Goal: Task Accomplishment & Management: Use online tool/utility

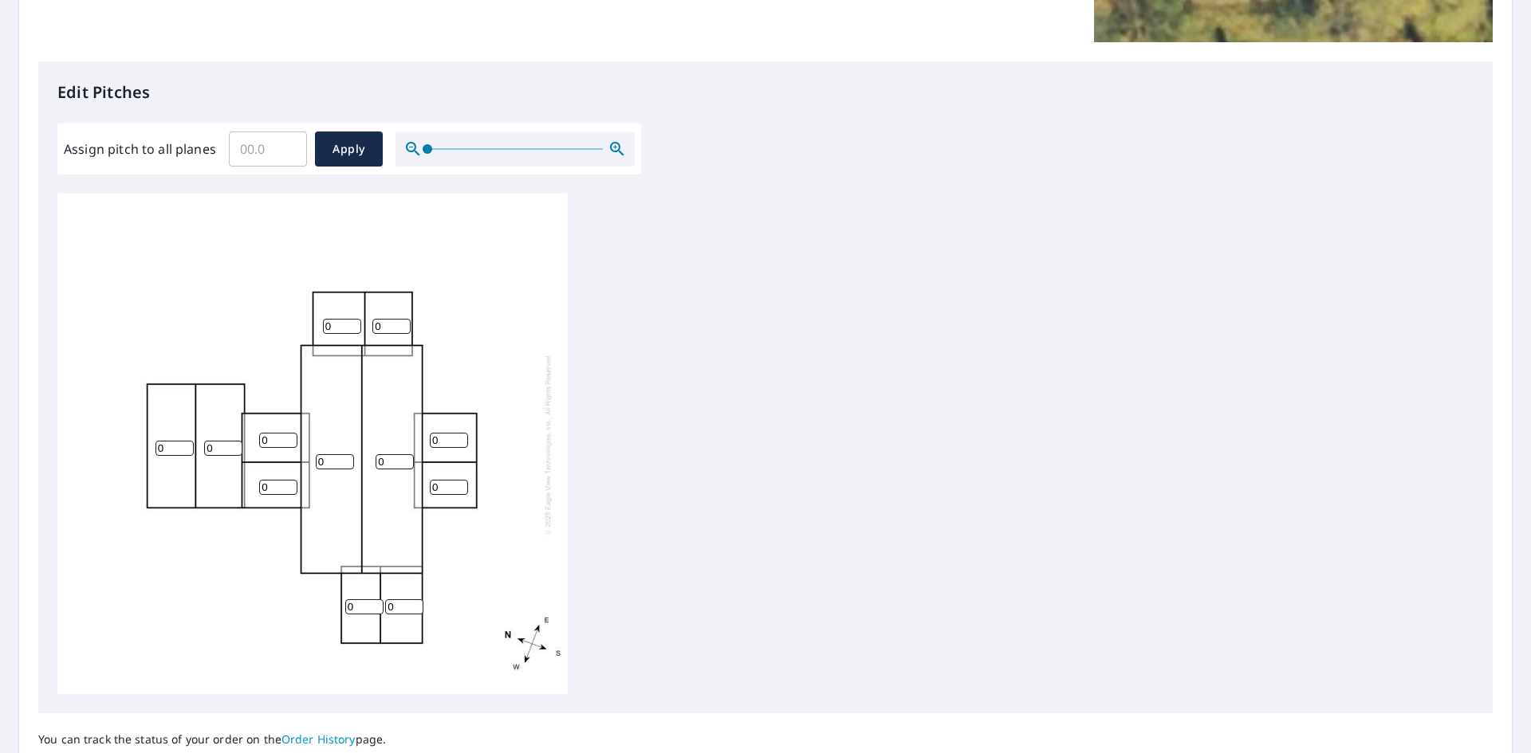
scroll to position [399, 0]
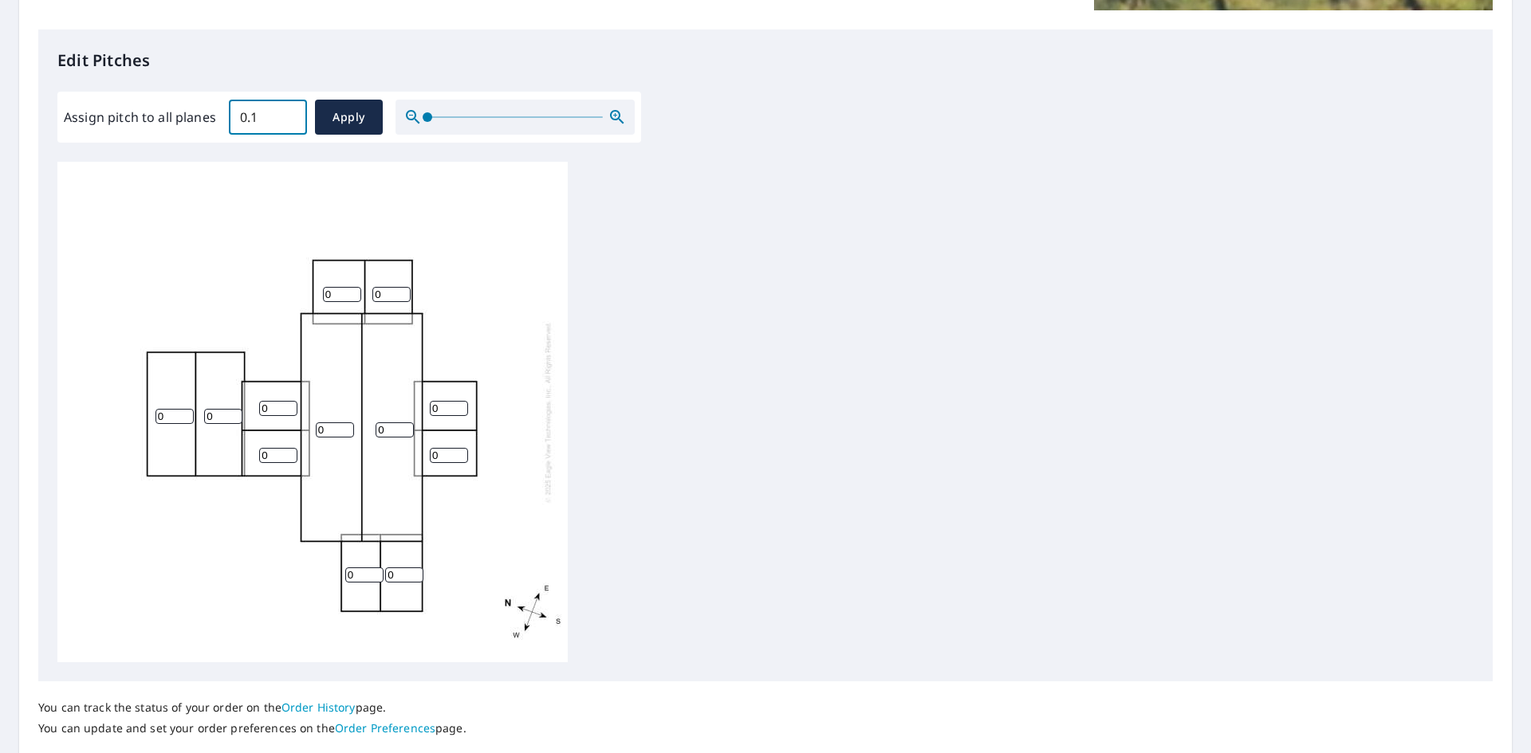
click at [290, 112] on input "0.1" at bounding box center [268, 117] width 78 height 45
click at [290, 112] on input "0.2" at bounding box center [268, 117] width 78 height 45
click at [290, 112] on input "0.3" at bounding box center [268, 117] width 78 height 45
click at [290, 112] on input "0.4" at bounding box center [268, 117] width 78 height 45
click at [290, 112] on input "0.5" at bounding box center [268, 117] width 78 height 45
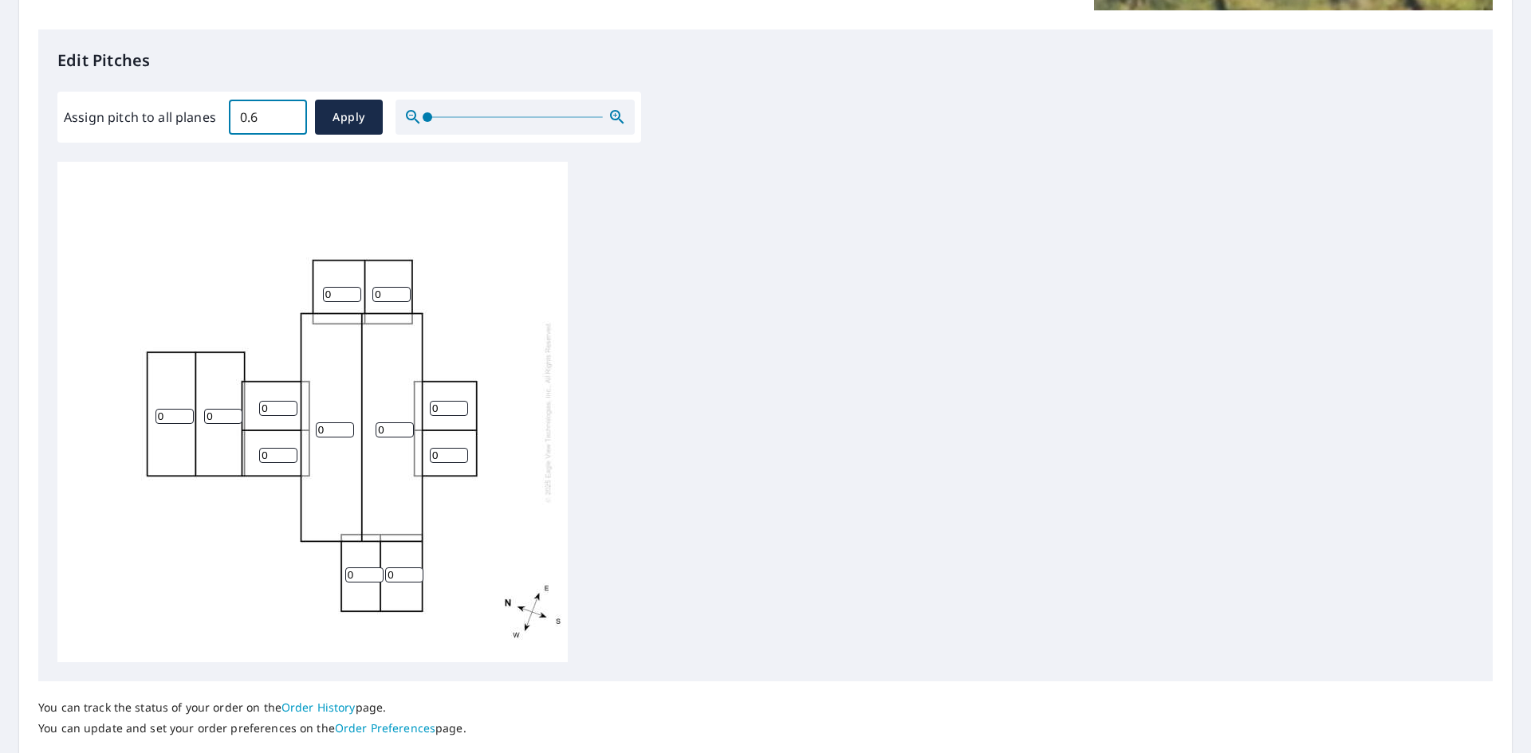
click at [290, 112] on input "0.6" at bounding box center [268, 117] width 78 height 45
click at [290, 112] on input "0.7" at bounding box center [268, 117] width 78 height 45
drag, startPoint x: 245, startPoint y: 113, endPoint x: 236, endPoint y: 113, distance: 8.8
click at [236, 113] on input "0.7" at bounding box center [268, 117] width 78 height 45
drag, startPoint x: 457, startPoint y: 187, endPoint x: 448, endPoint y: 187, distance: 8.8
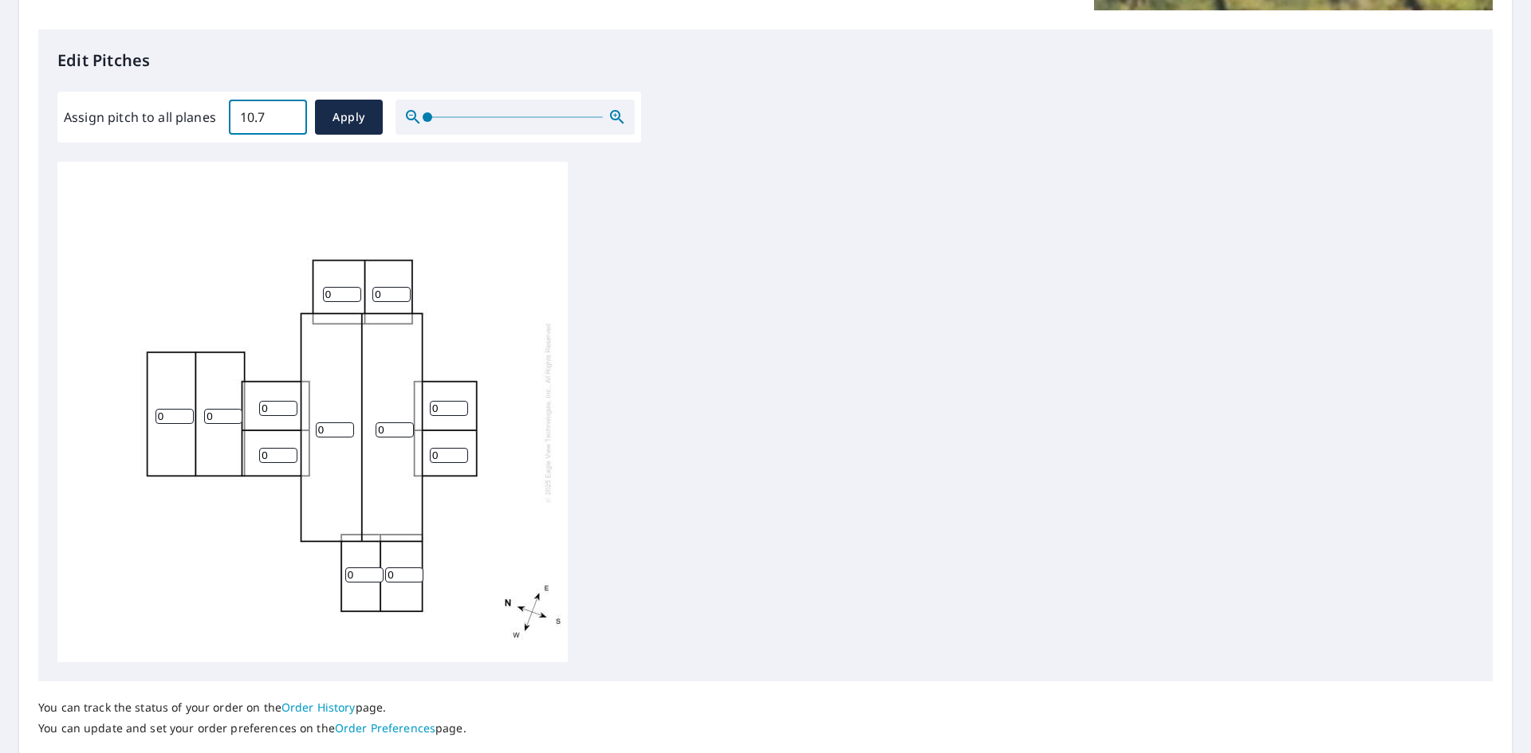
click at [454, 187] on div "0 0 0 0 0 0 0 0 0 0 0 0" at bounding box center [312, 412] width 510 height 501
click at [263, 118] on input "10.7" at bounding box center [268, 117] width 78 height 45
type input "10"
click at [457, 206] on div "0 0 0 0 0 0 0 0 0 0 0 0" at bounding box center [312, 412] width 510 height 501
click at [346, 125] on span "Apply" at bounding box center [349, 118] width 42 height 20
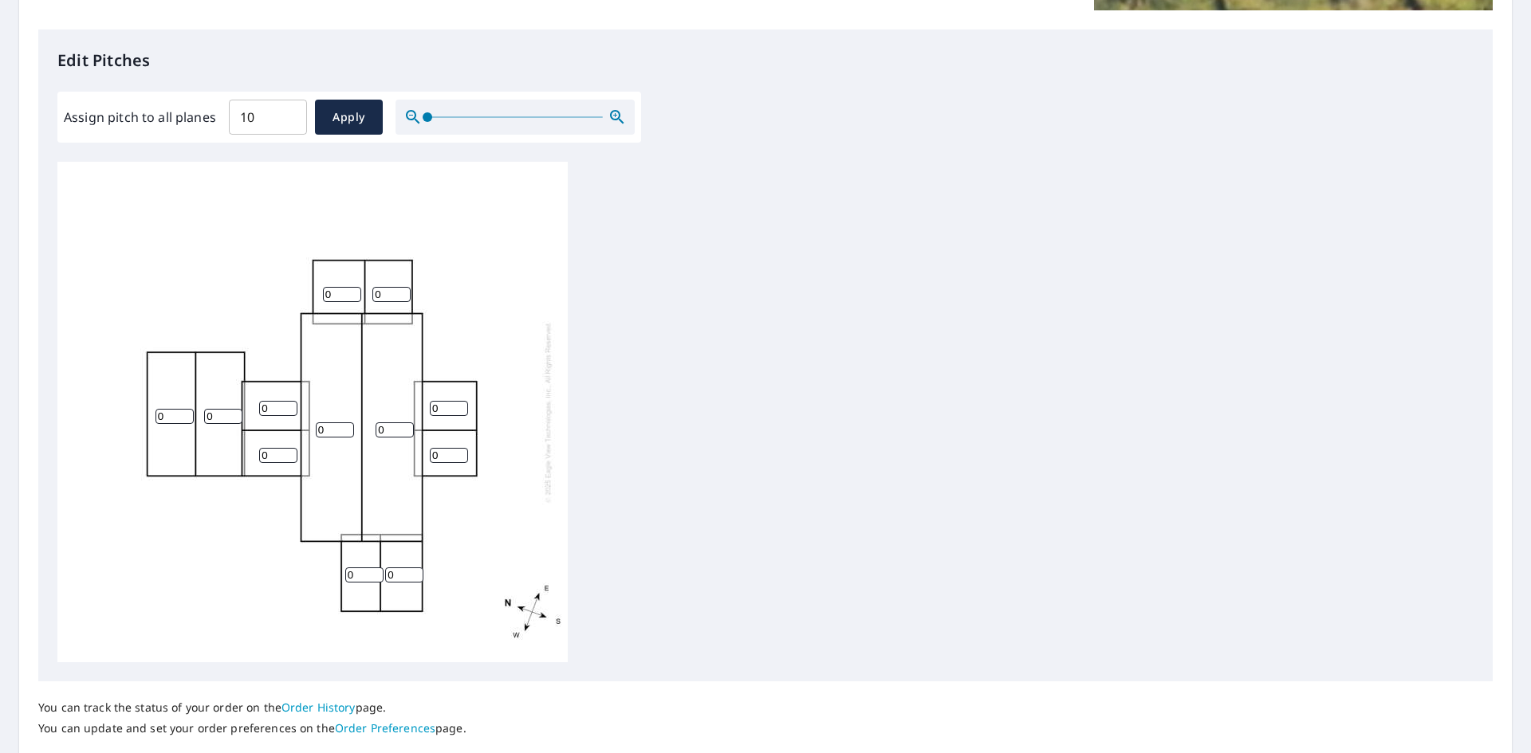
type input "10"
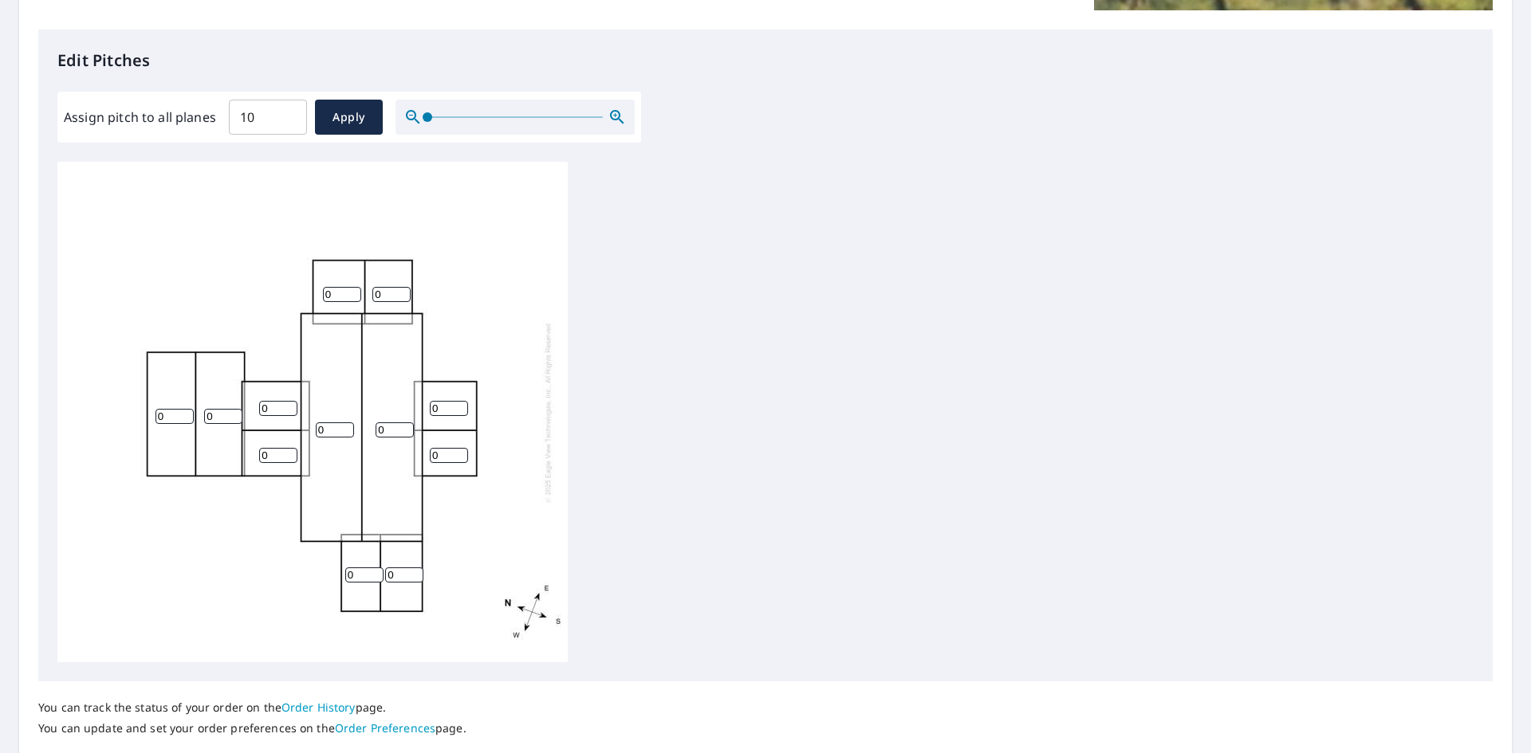
type input "10"
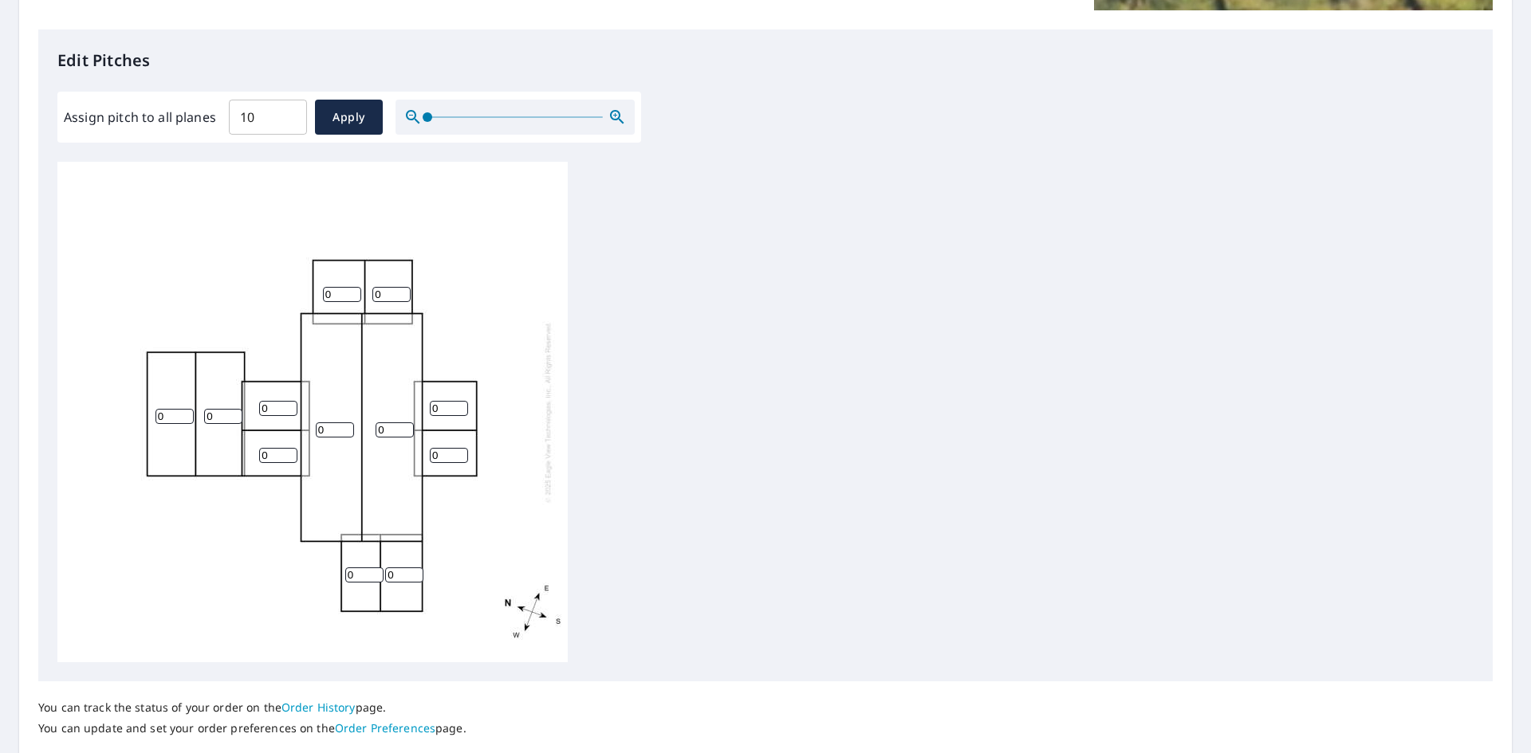
type input "10"
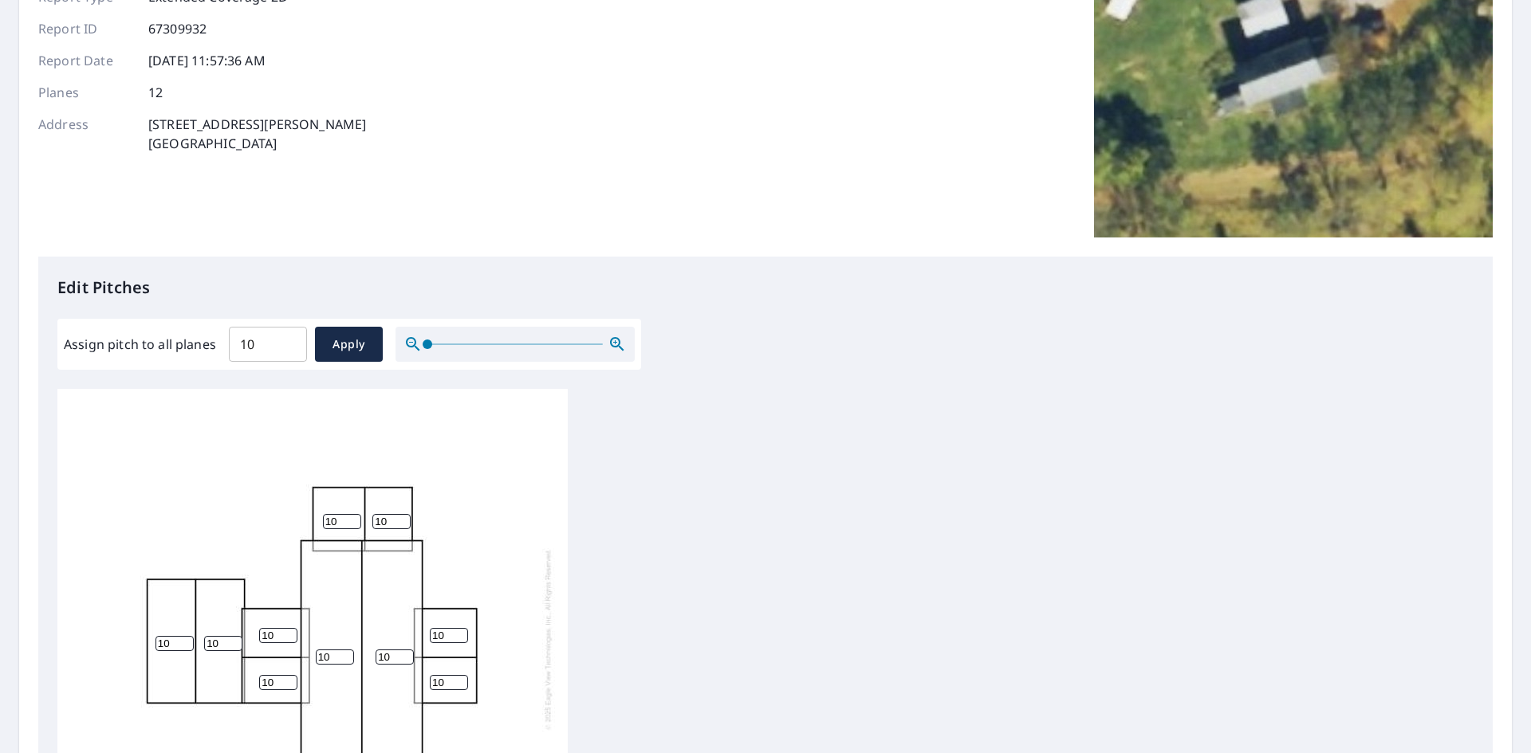
scroll to position [80, 0]
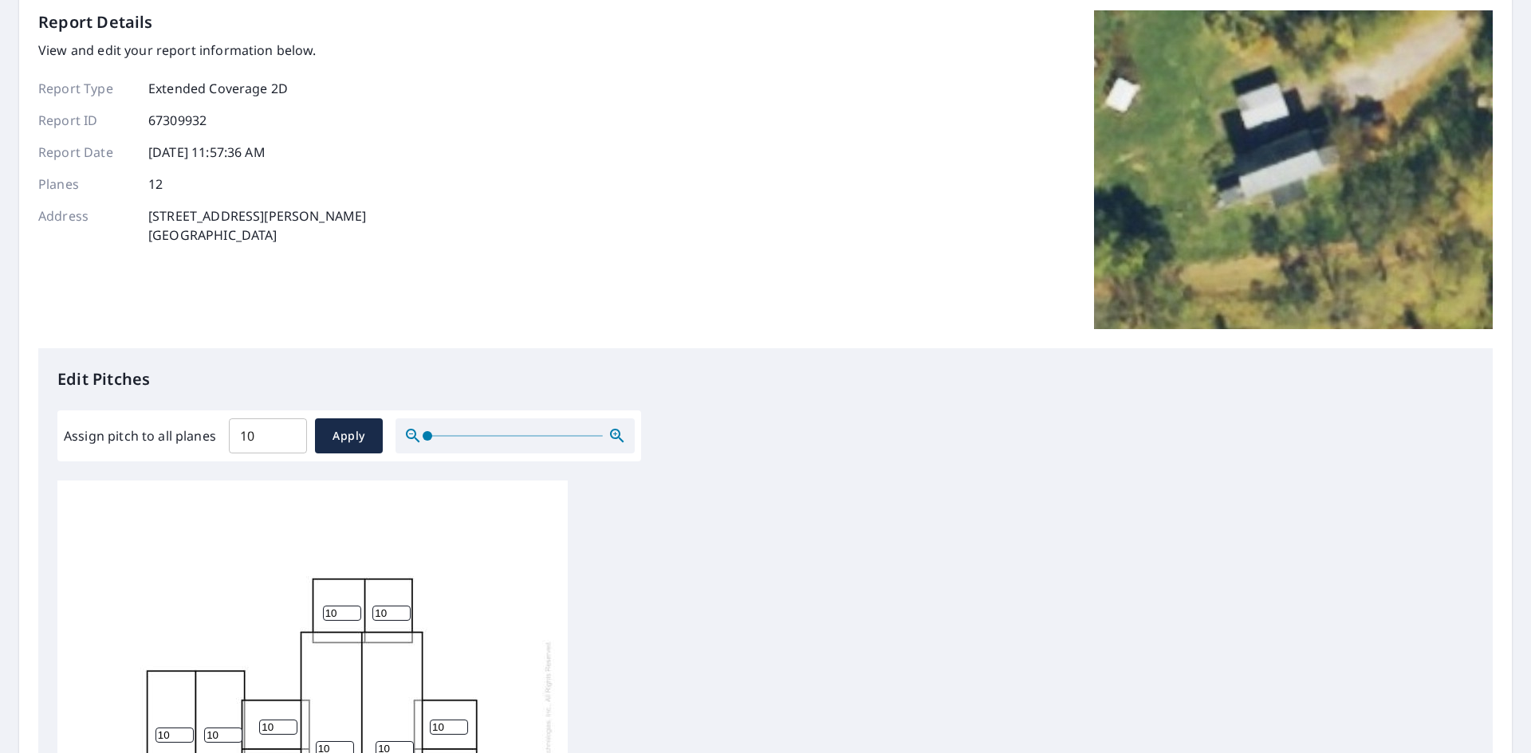
click at [354, 440] on span "Apply" at bounding box center [349, 436] width 42 height 20
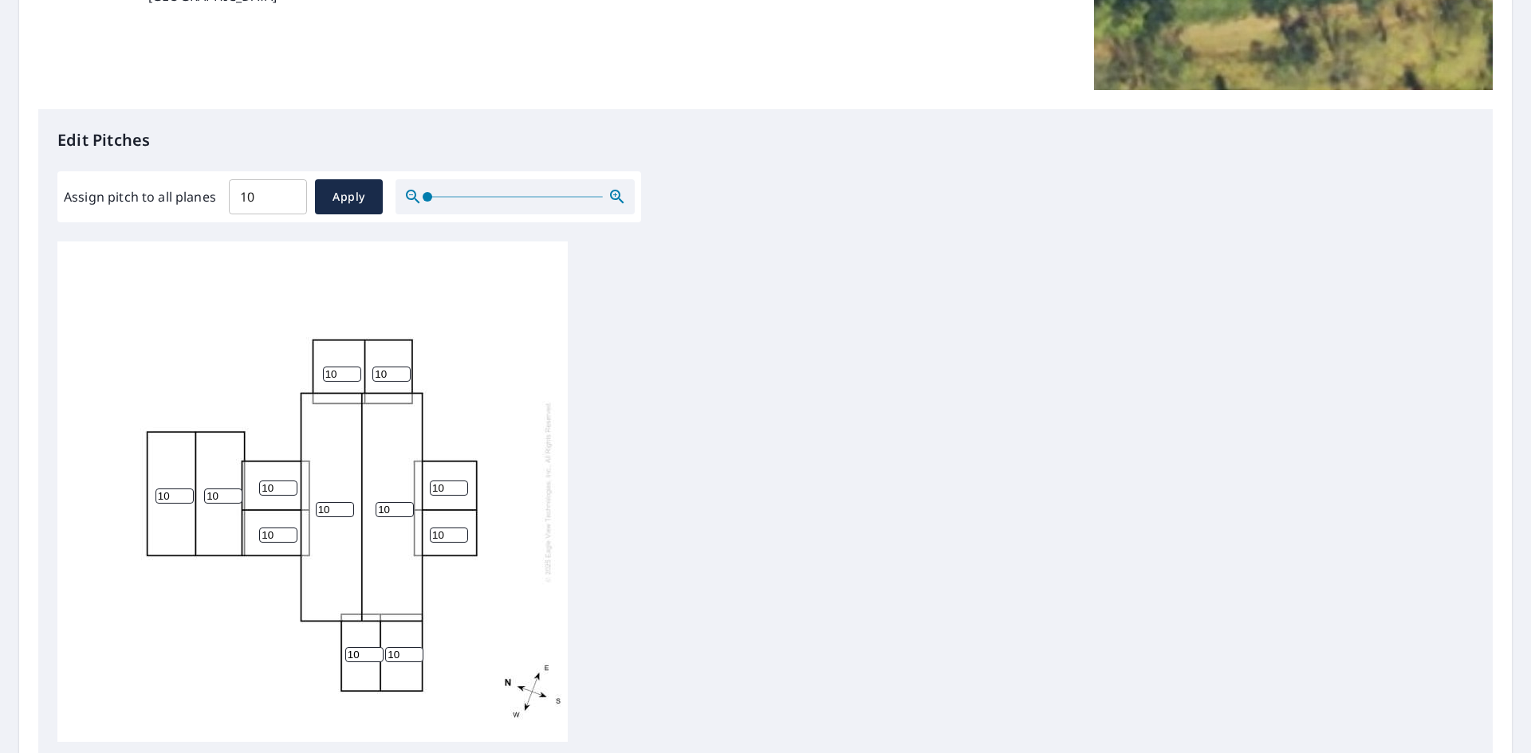
scroll to position [509, 0]
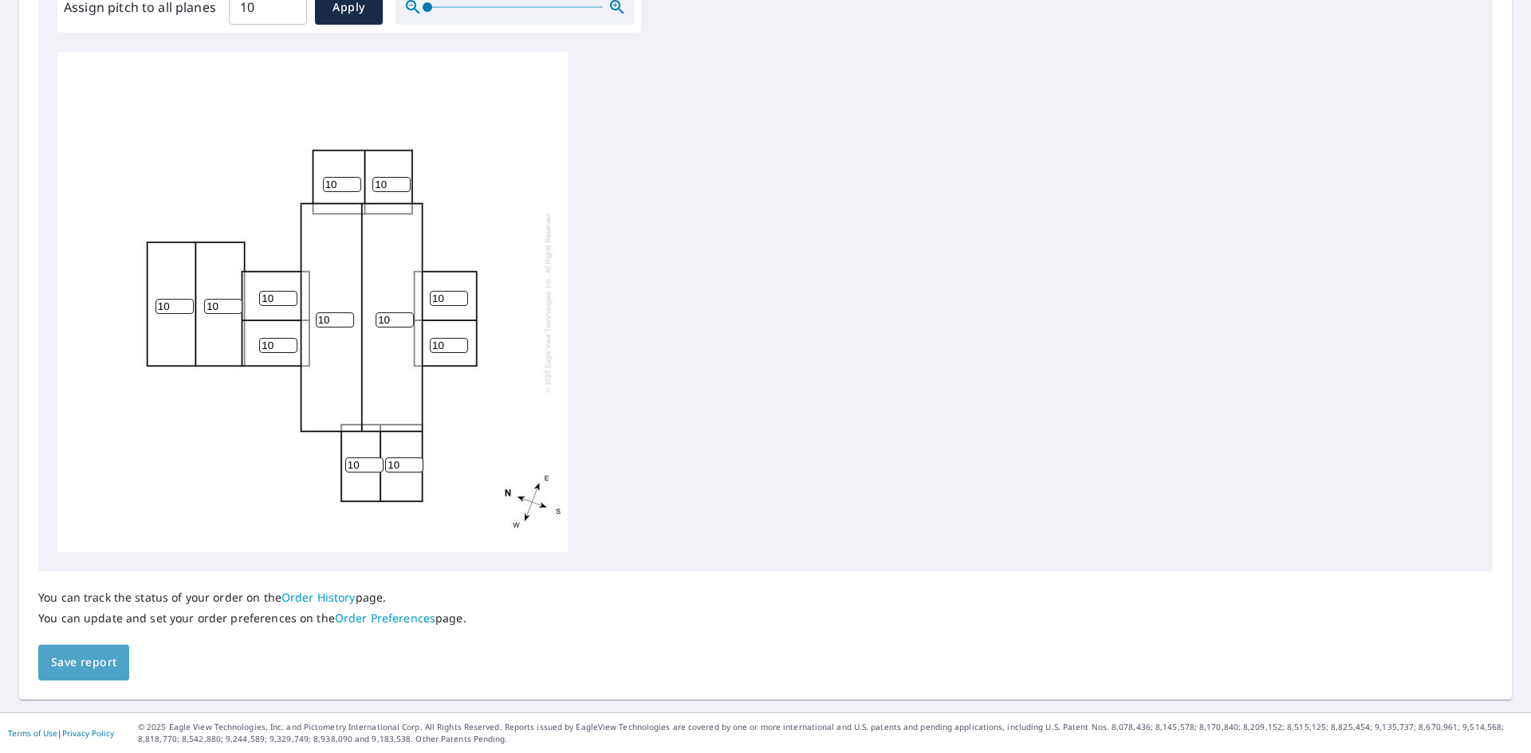
click at [92, 664] on span "Save report" at bounding box center [83, 663] width 65 height 20
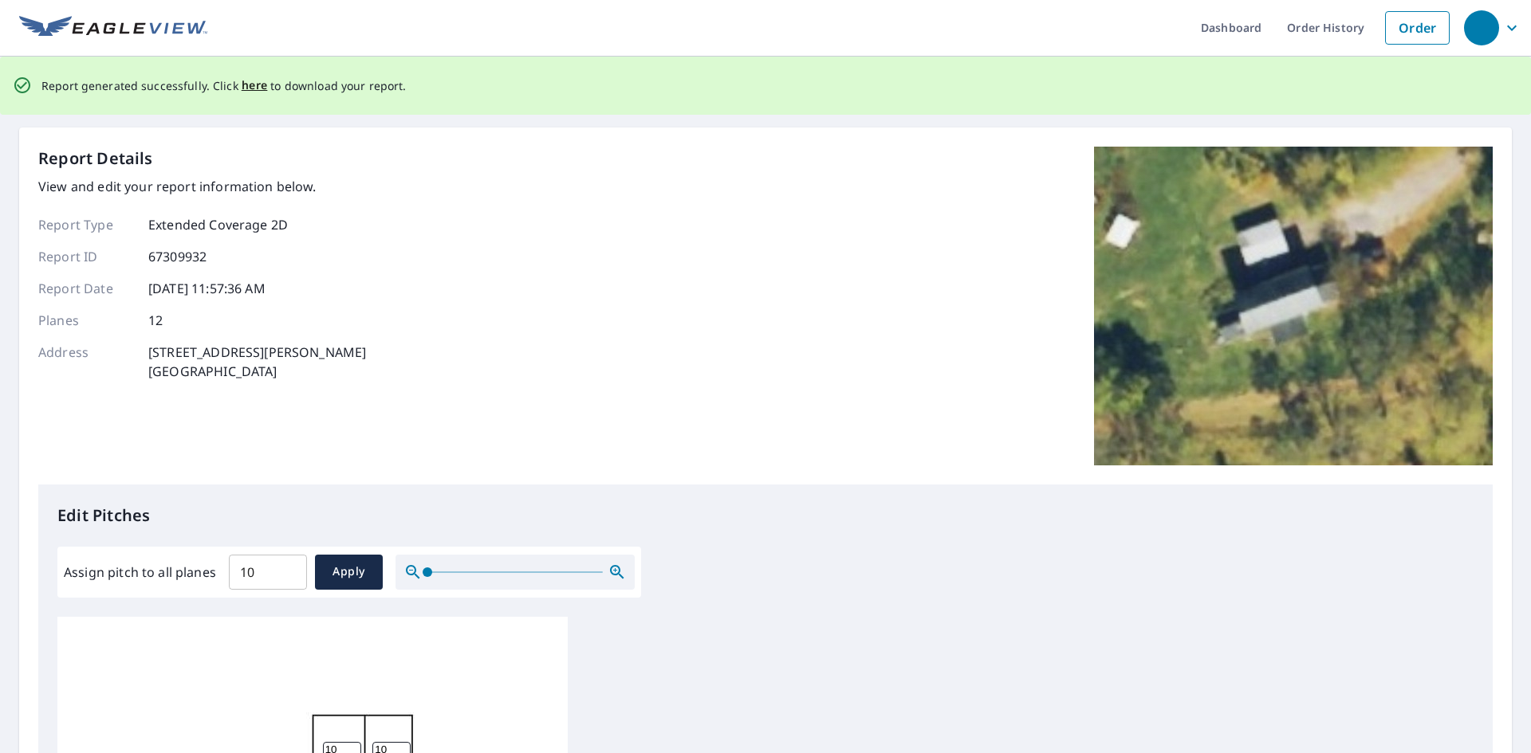
scroll to position [0, 0]
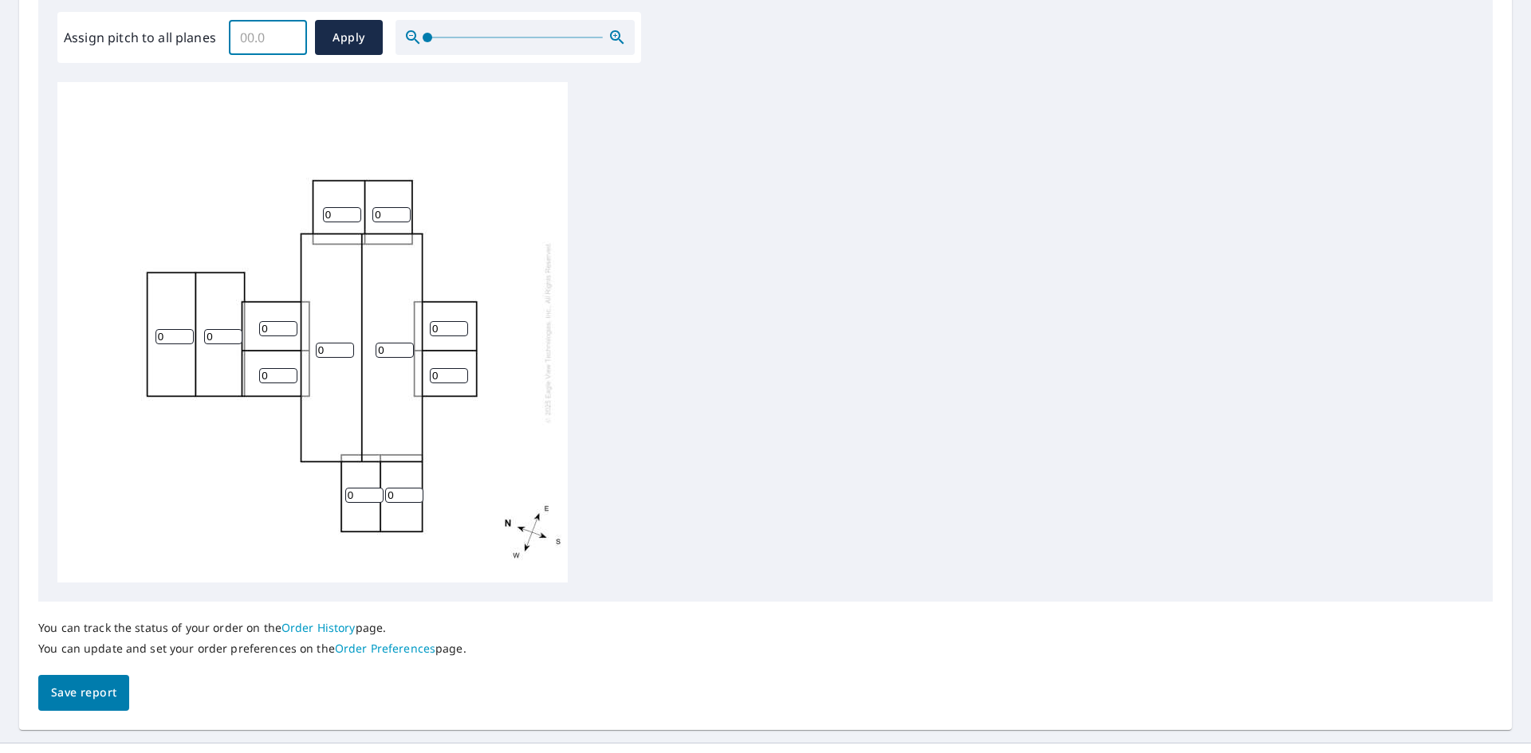
drag, startPoint x: 251, startPoint y: 34, endPoint x: 229, endPoint y: 32, distance: 22.4
click at [229, 32] on input "Assign pitch to all planes" at bounding box center [268, 37] width 78 height 45
type input "10"
click at [352, 35] on span "Apply" at bounding box center [349, 38] width 42 height 20
type input "10"
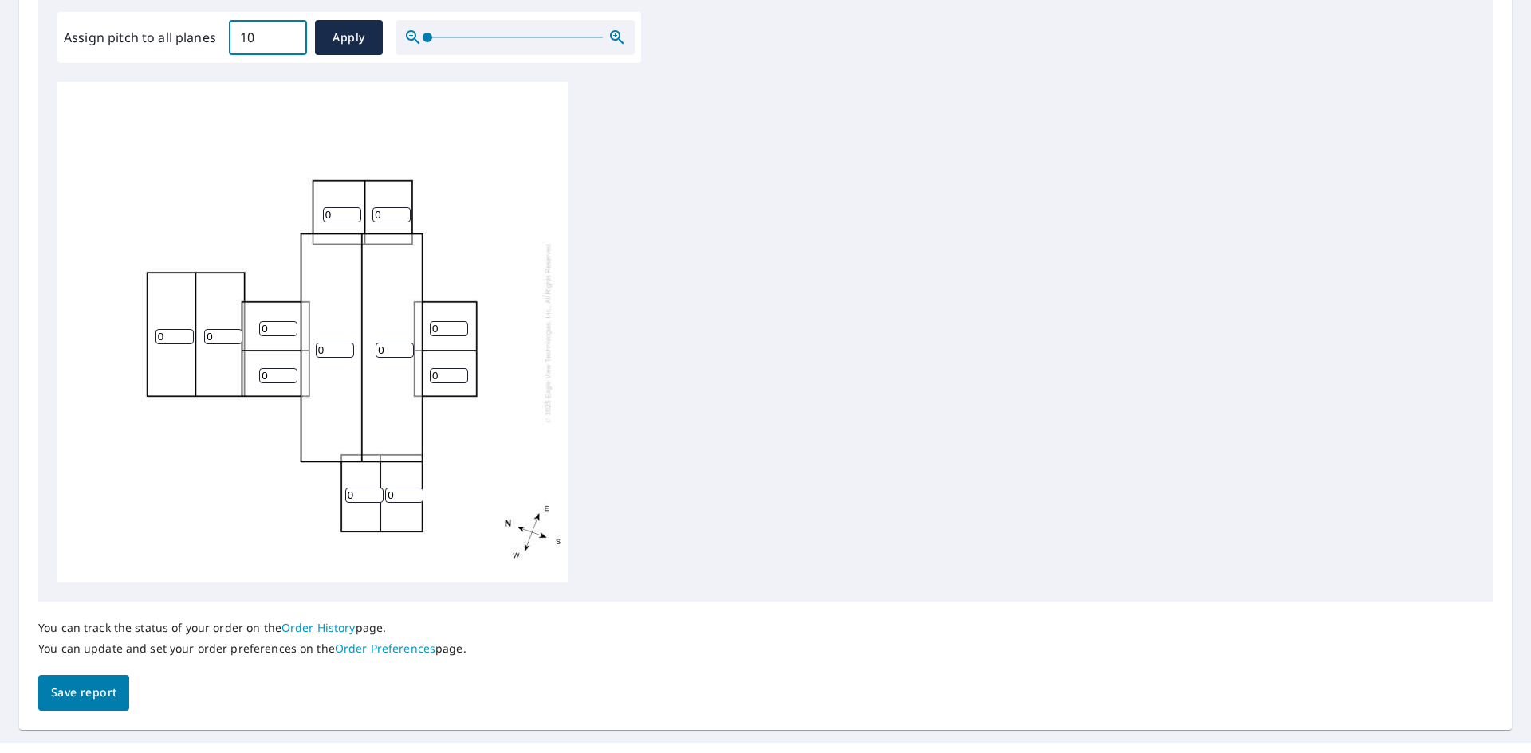
type input "10"
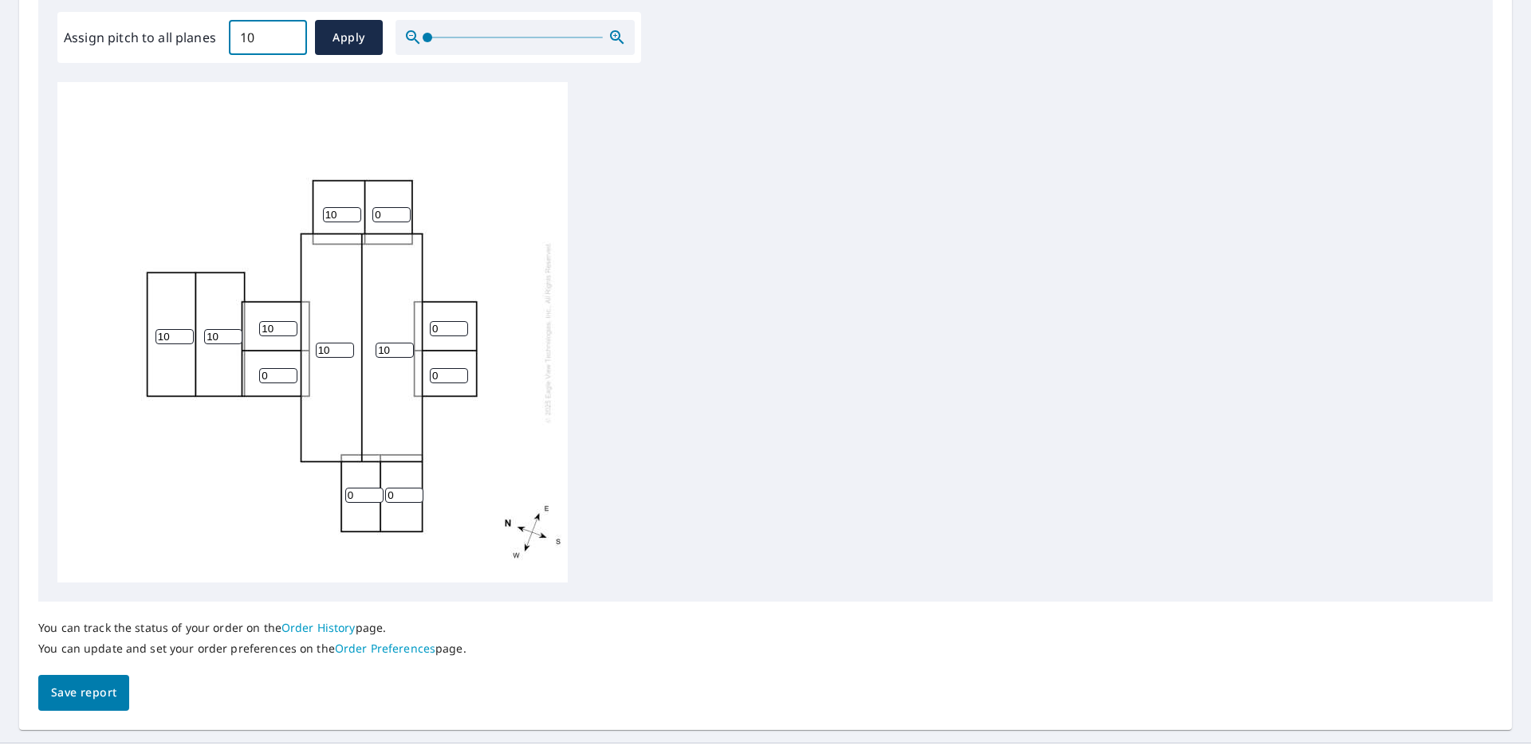
type input "10"
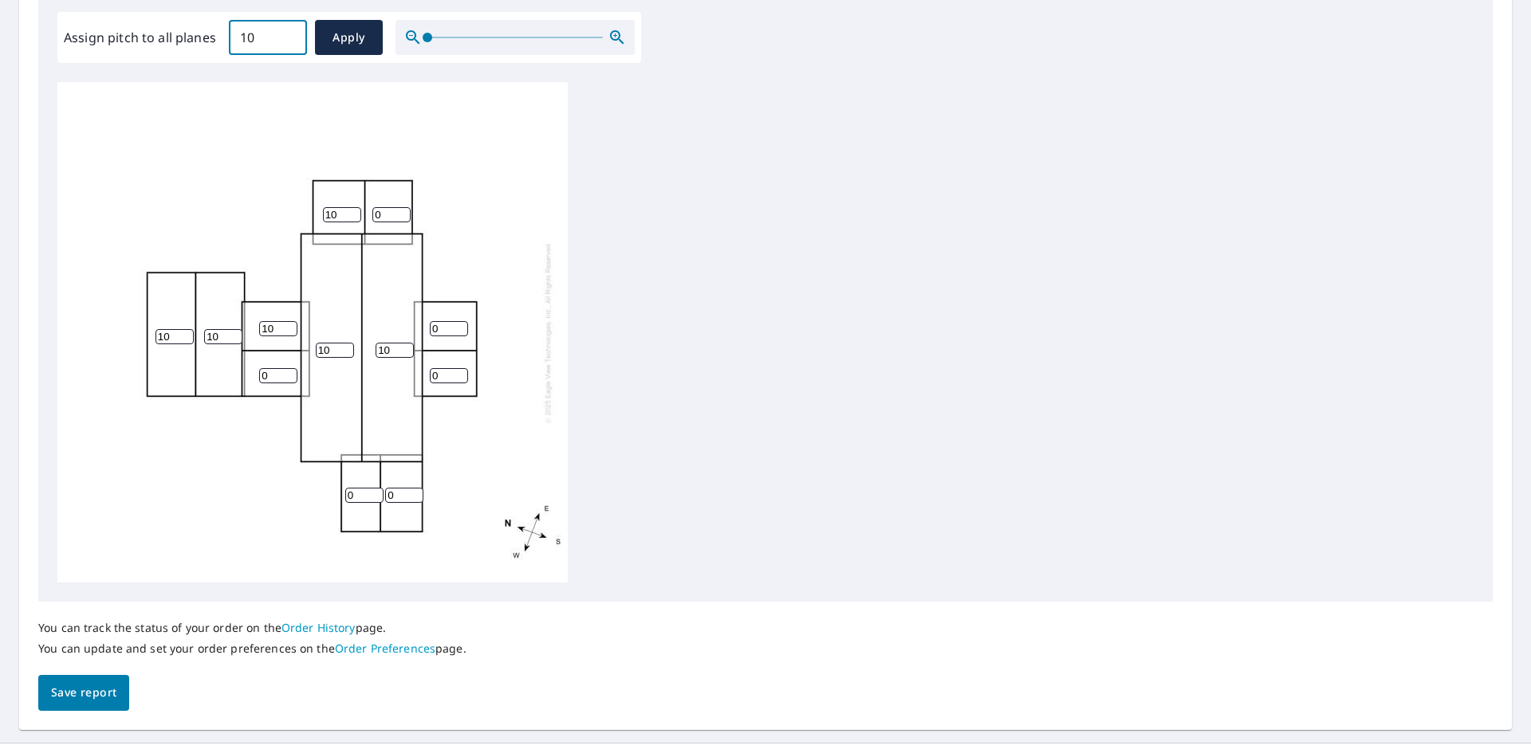
type input "10"
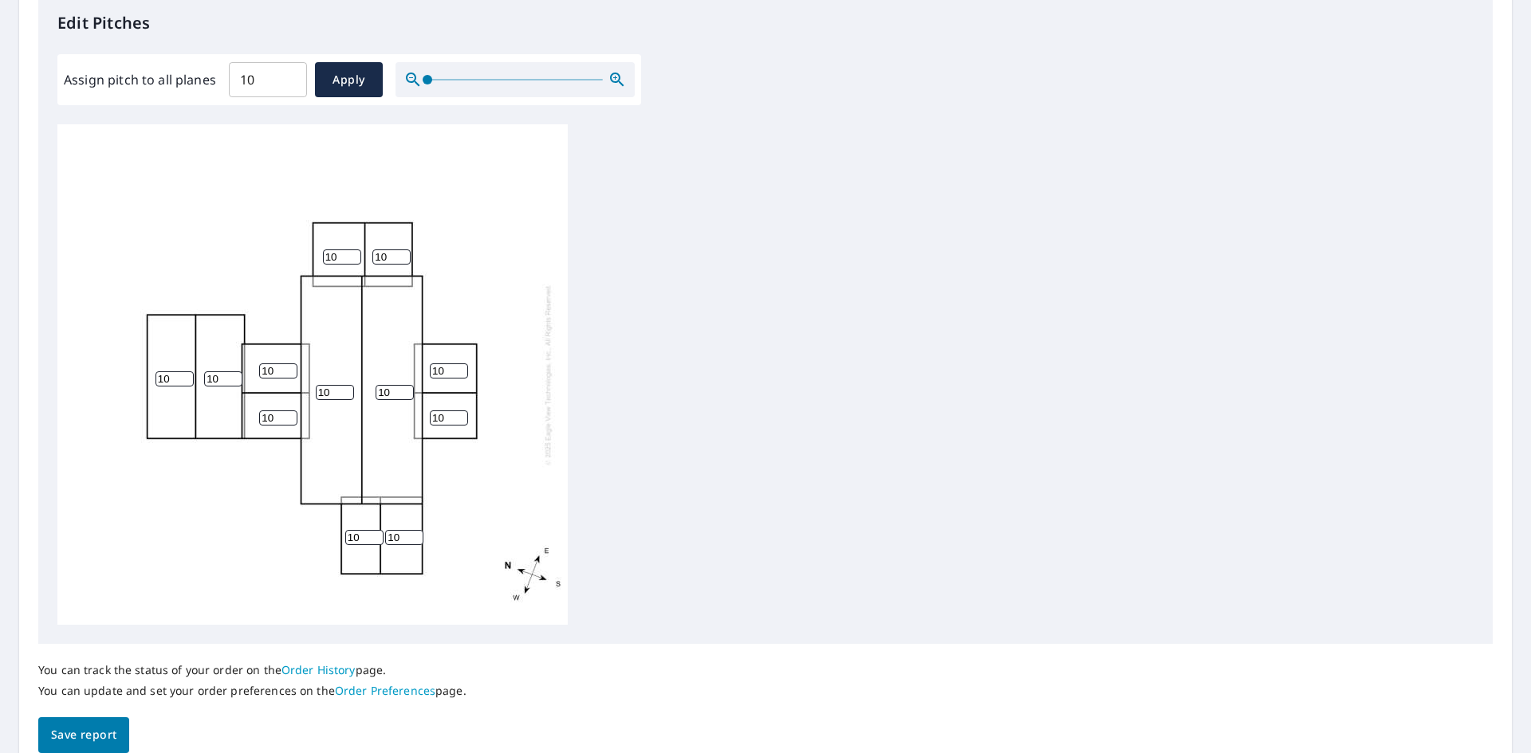
scroll to position [509, 0]
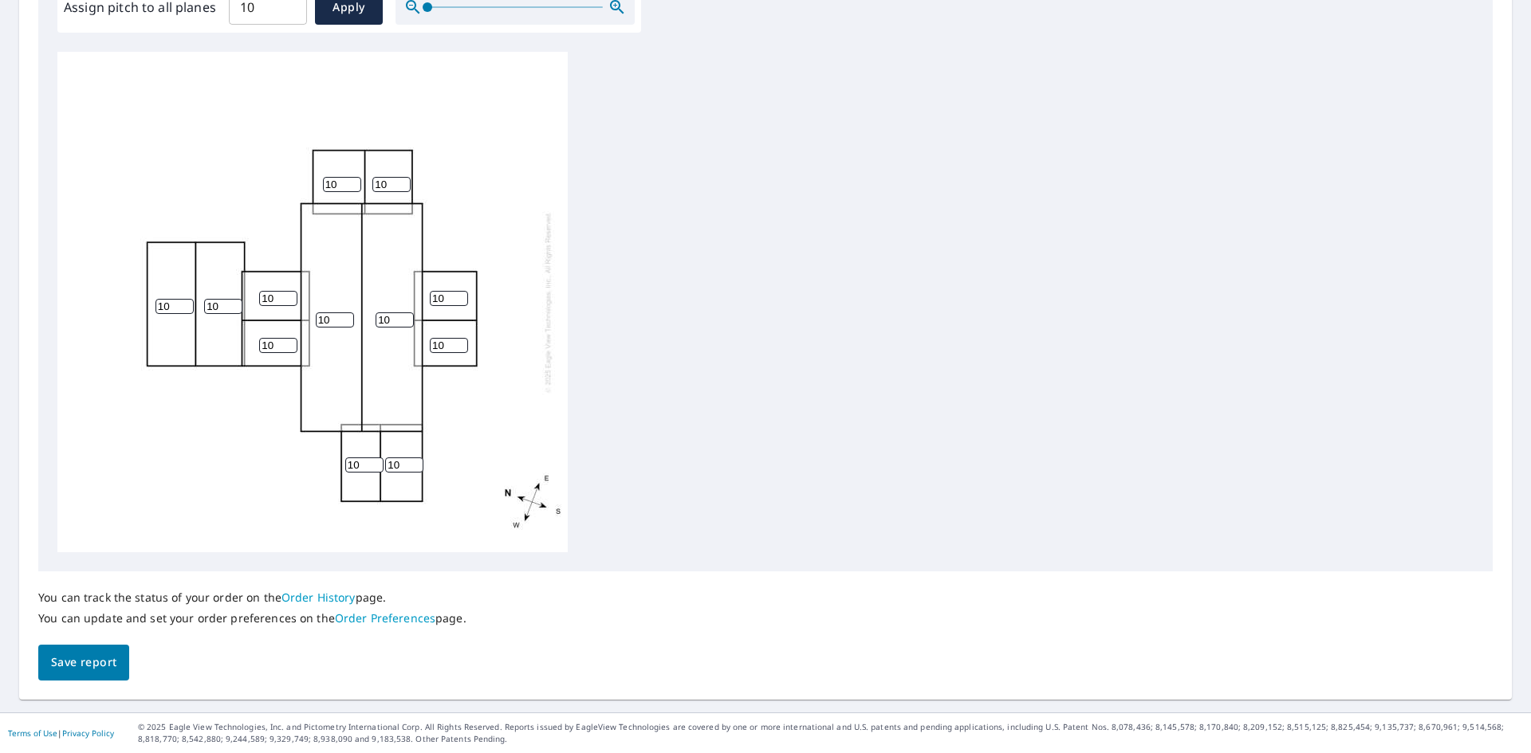
click at [56, 670] on span "Save report" at bounding box center [83, 663] width 65 height 20
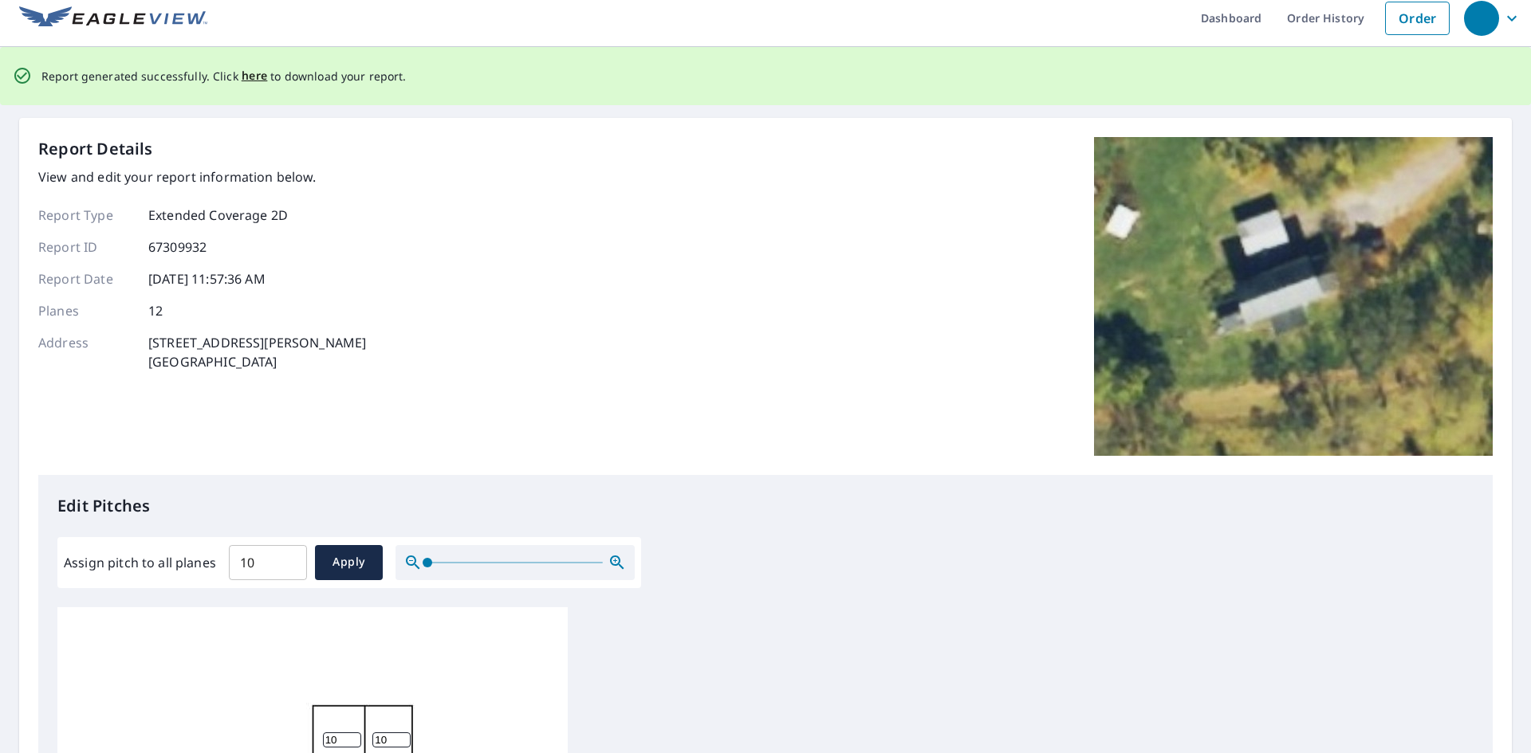
scroll to position [0, 0]
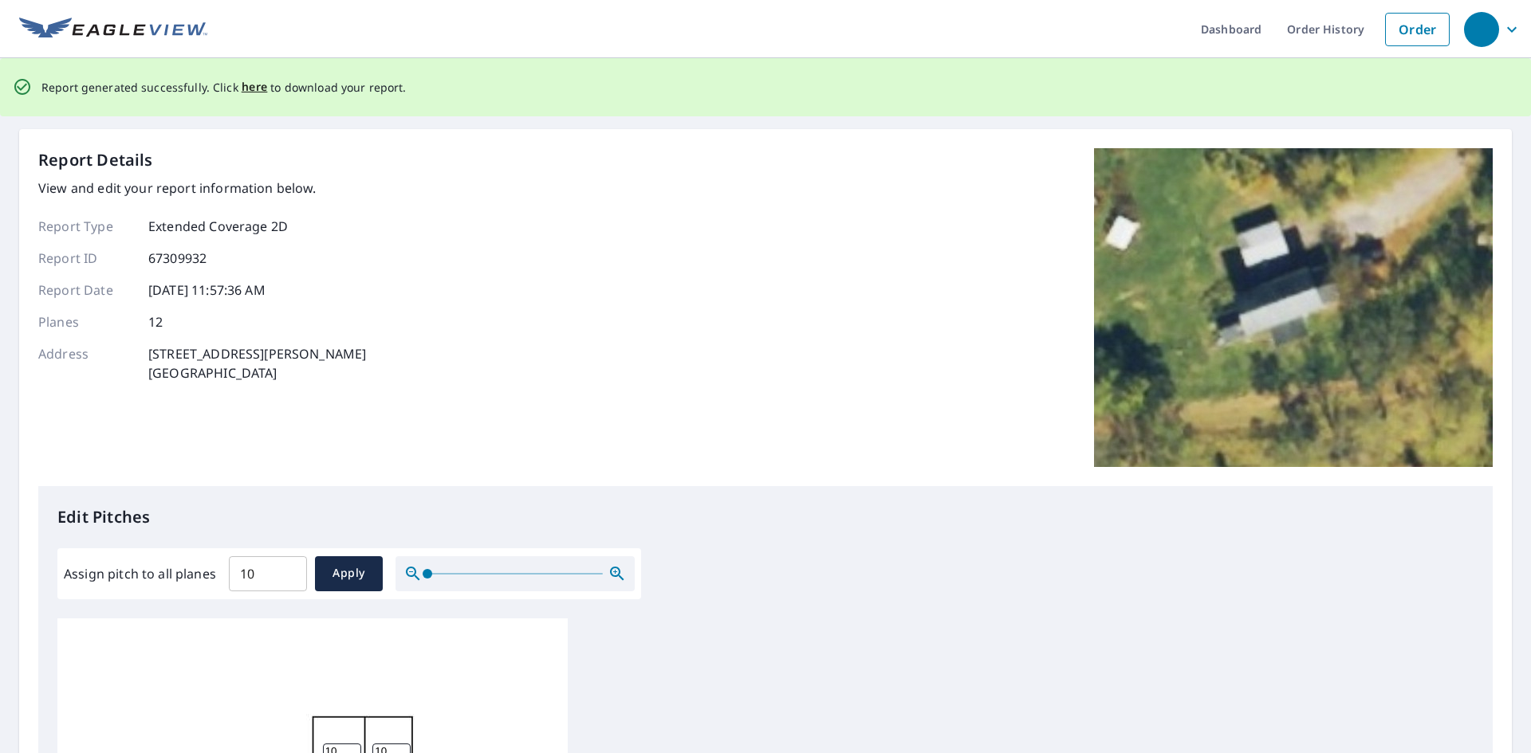
click at [257, 83] on span "here" at bounding box center [255, 87] width 26 height 20
